Goal: Complete application form: Complete application form

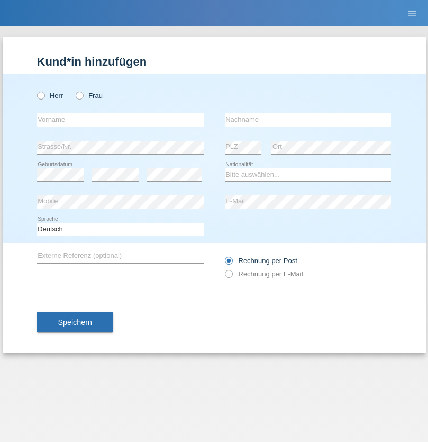
radio input "true"
click at [120, 120] on input "text" at bounding box center [120, 119] width 167 height 13
type input "Tamara"
click at [308, 120] on input "text" at bounding box center [308, 119] width 167 height 13
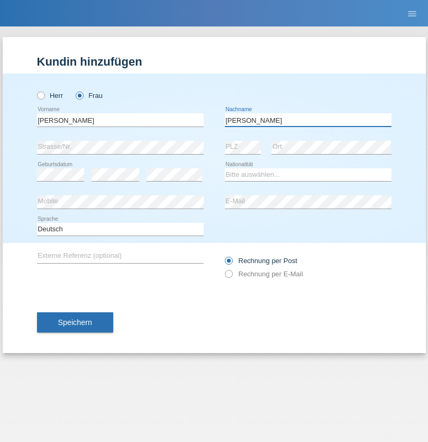
type input "[PERSON_NAME]"
select select "CH"
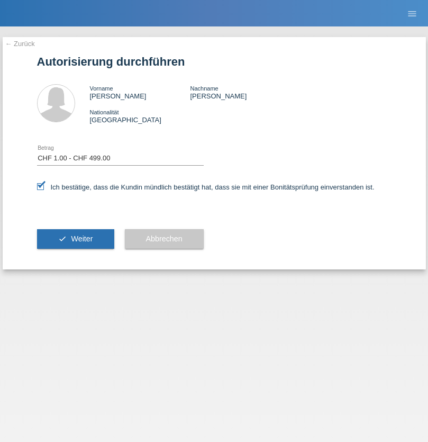
select select "1"
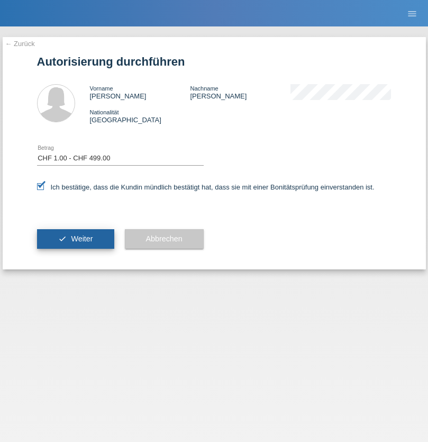
click at [75, 239] on span "Weiter" at bounding box center [82, 238] width 22 height 8
